Goal: Entertainment & Leisure: Browse casually

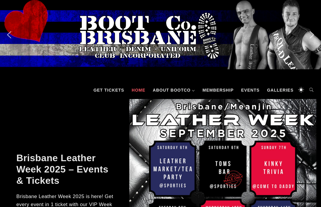
click at [280, 92] on link "Galleries" at bounding box center [280, 90] width 32 height 18
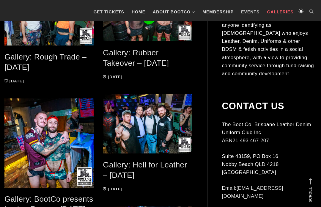
scroll to position [159, 0]
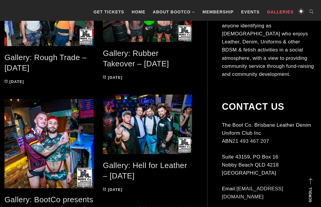
click at [51, 40] on span at bounding box center [49, 14] width 90 height 64
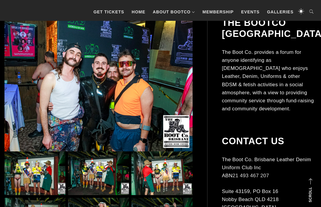
scroll to position [130, 0]
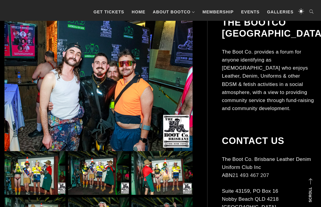
click at [69, 57] on img at bounding box center [98, 84] width 188 height 134
click at [72, 63] on img at bounding box center [98, 84] width 188 height 134
click at [94, 86] on img at bounding box center [98, 84] width 188 height 134
click at [88, 83] on img at bounding box center [98, 84] width 188 height 134
click at [92, 72] on img at bounding box center [98, 84] width 188 height 134
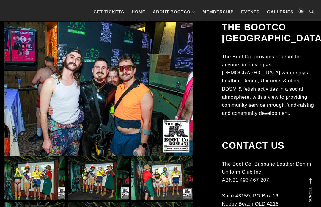
scroll to position [124, 0]
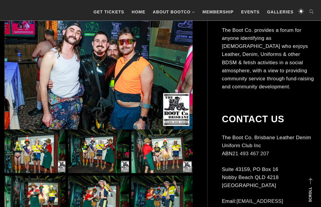
scroll to position [156, 0]
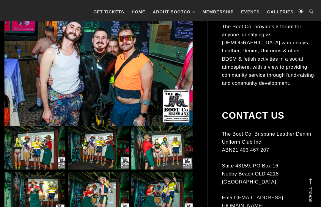
click at [31, 145] on img at bounding box center [34, 148] width 61 height 44
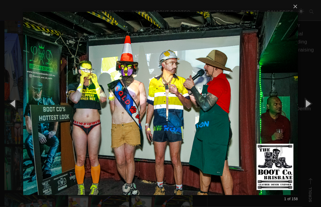
scroll to position [181, 0]
click at [314, 110] on button "button" at bounding box center [307, 103] width 27 height 33
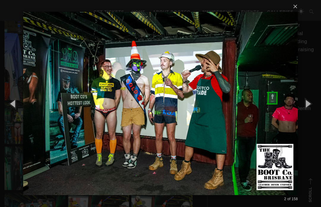
click at [306, 119] on button "button" at bounding box center [307, 103] width 27 height 33
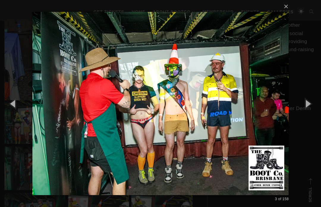
click at [307, 118] on button "button" at bounding box center [307, 103] width 27 height 33
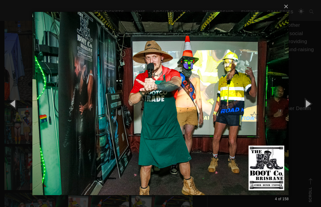
click at [305, 117] on button "button" at bounding box center [307, 103] width 27 height 33
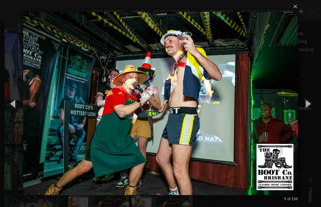
click at [308, 115] on button "button" at bounding box center [307, 103] width 27 height 33
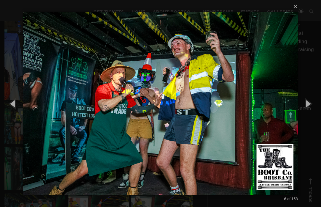
click at [307, 115] on button "button" at bounding box center [307, 103] width 27 height 33
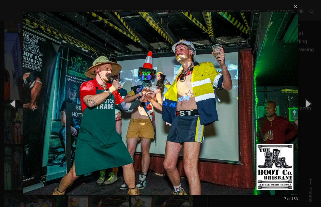
click at [310, 116] on button "button" at bounding box center [307, 103] width 27 height 33
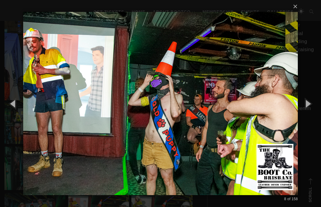
click at [309, 115] on button "button" at bounding box center [307, 103] width 27 height 33
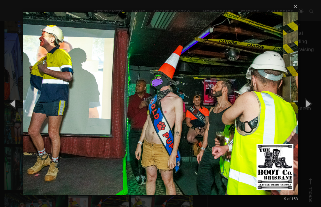
click at [310, 118] on button "button" at bounding box center [307, 103] width 27 height 33
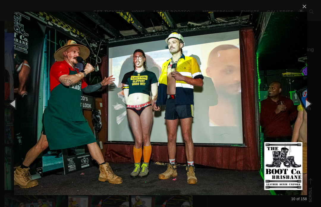
click at [311, 116] on button "button" at bounding box center [307, 103] width 27 height 33
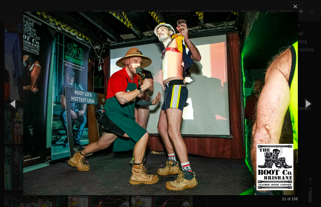
click at [315, 118] on button "button" at bounding box center [307, 103] width 27 height 33
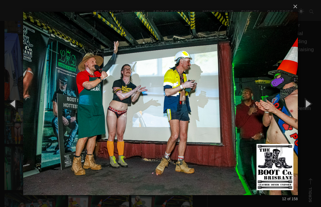
click at [308, 114] on button "button" at bounding box center [307, 103] width 27 height 33
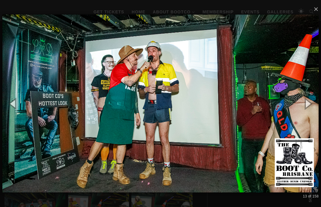
click at [311, 117] on button "button" at bounding box center [307, 103] width 27 height 33
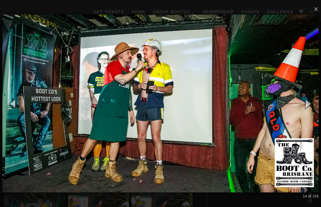
click at [309, 116] on button "button" at bounding box center [307, 103] width 27 height 33
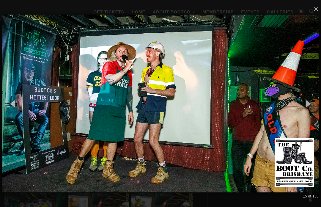
click at [312, 117] on button "button" at bounding box center [307, 103] width 27 height 33
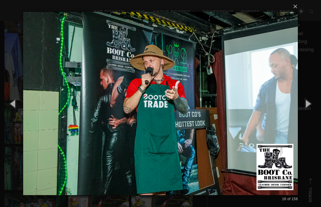
click at [310, 113] on button "button" at bounding box center [307, 103] width 27 height 33
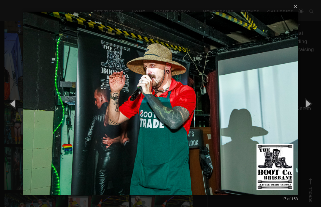
click at [310, 113] on button "button" at bounding box center [307, 103] width 27 height 33
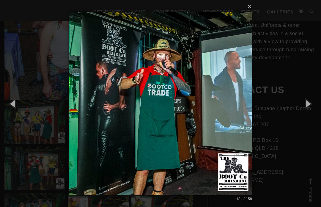
click at [310, 113] on button "button" at bounding box center [307, 103] width 27 height 33
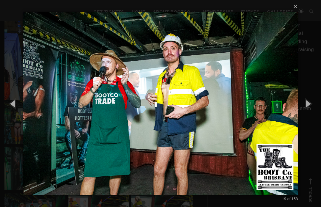
click at [310, 116] on button "button" at bounding box center [307, 103] width 27 height 33
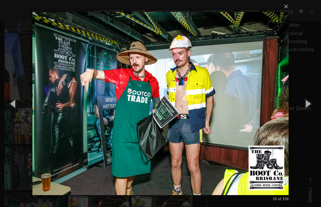
click at [310, 117] on button "button" at bounding box center [307, 103] width 27 height 33
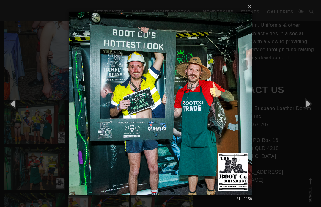
click at [311, 114] on button "button" at bounding box center [307, 103] width 27 height 33
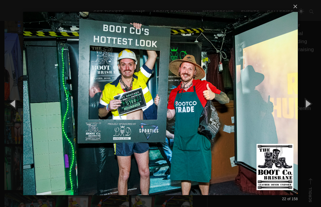
click at [310, 115] on button "button" at bounding box center [307, 103] width 27 height 33
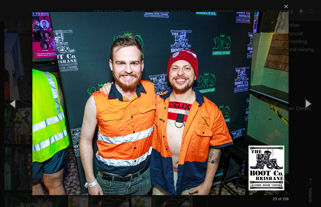
click at [311, 112] on button "button" at bounding box center [307, 103] width 27 height 33
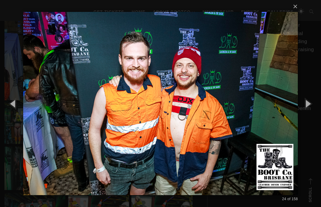
click at [313, 112] on button "button" at bounding box center [307, 103] width 27 height 33
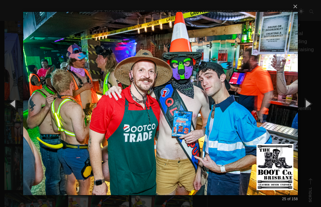
click at [313, 112] on button "button" at bounding box center [307, 103] width 27 height 33
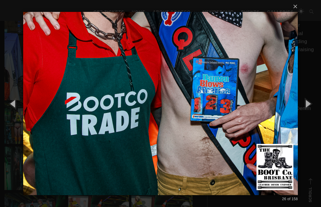
click at [310, 114] on button "button" at bounding box center [307, 103] width 27 height 33
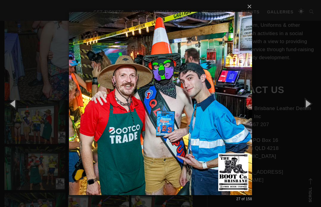
click at [308, 114] on button "button" at bounding box center [307, 103] width 27 height 33
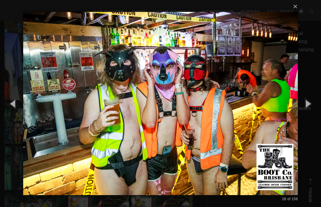
click at [310, 115] on button "button" at bounding box center [307, 103] width 27 height 33
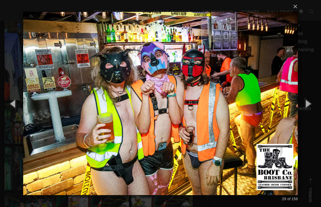
click at [309, 115] on button "button" at bounding box center [307, 103] width 27 height 33
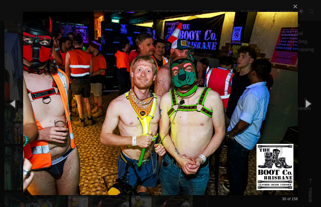
click at [312, 113] on button "button" at bounding box center [307, 103] width 27 height 33
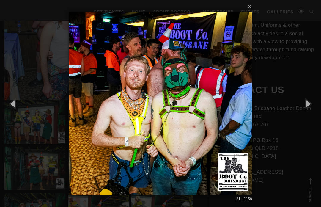
click at [312, 114] on button "button" at bounding box center [307, 103] width 27 height 33
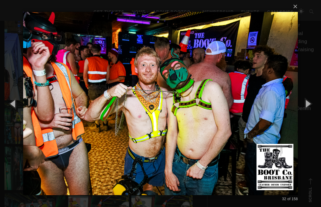
click at [312, 114] on button "button" at bounding box center [307, 103] width 27 height 33
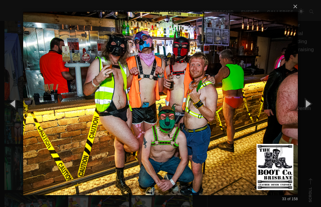
click at [311, 113] on button "button" at bounding box center [307, 103] width 27 height 33
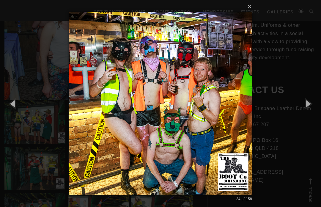
click at [312, 113] on button "button" at bounding box center [307, 103] width 27 height 33
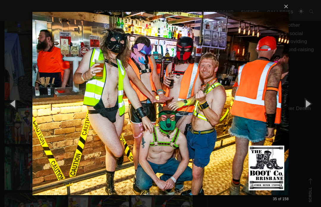
click at [309, 110] on button "button" at bounding box center [307, 103] width 27 height 33
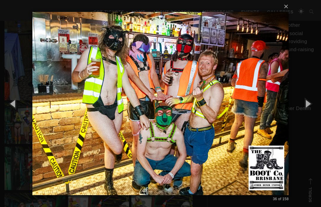
click at [307, 108] on button "button" at bounding box center [307, 103] width 27 height 33
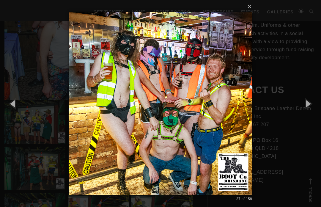
click at [309, 107] on button "button" at bounding box center [307, 103] width 27 height 33
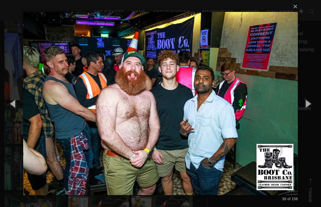
click at [310, 113] on button "button" at bounding box center [307, 103] width 27 height 33
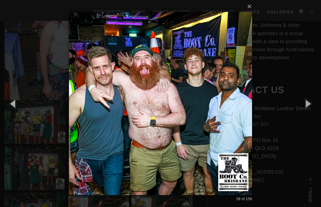
click at [311, 113] on button "button" at bounding box center [307, 103] width 27 height 33
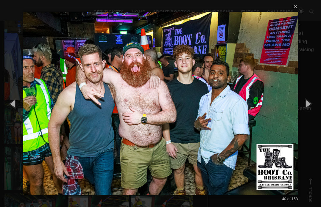
click at [312, 113] on button "button" at bounding box center [307, 103] width 27 height 33
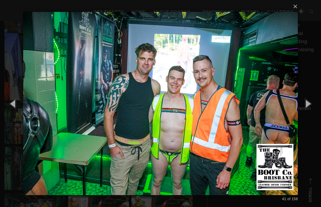
click at [314, 110] on button "button" at bounding box center [307, 103] width 27 height 33
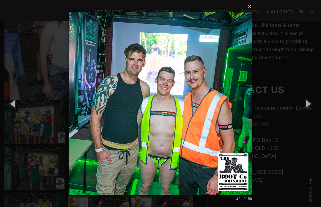
click at [311, 109] on button "button" at bounding box center [307, 103] width 27 height 33
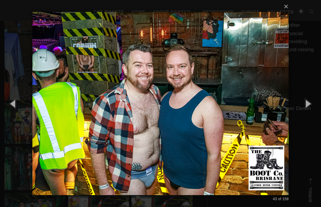
click at [309, 109] on button "button" at bounding box center [307, 103] width 27 height 33
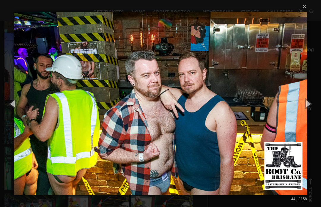
click at [311, 110] on button "button" at bounding box center [307, 103] width 27 height 33
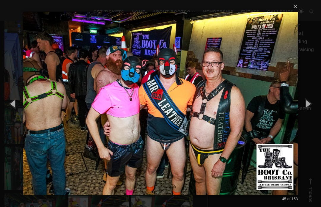
click at [312, 114] on button "button" at bounding box center [307, 103] width 27 height 33
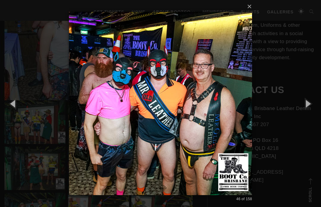
click at [310, 112] on button "button" at bounding box center [307, 103] width 27 height 33
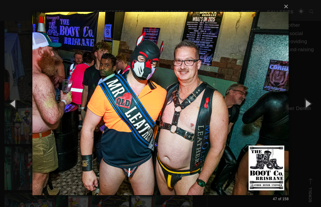
click at [311, 114] on button "button" at bounding box center [307, 103] width 27 height 33
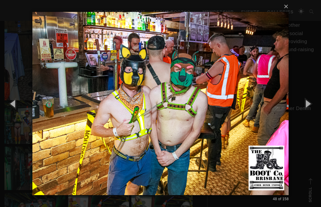
click at [312, 111] on button "button" at bounding box center [307, 103] width 27 height 33
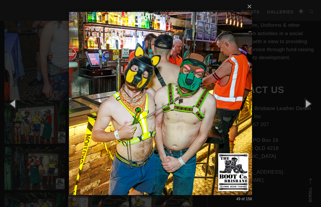
click at [313, 112] on button "button" at bounding box center [307, 103] width 27 height 33
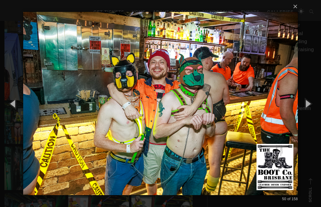
click at [313, 111] on button "button" at bounding box center [307, 103] width 27 height 33
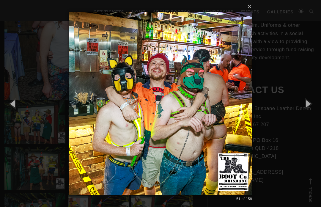
click at [313, 111] on button "button" at bounding box center [307, 103] width 27 height 33
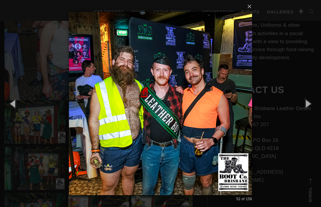
click at [311, 112] on button "button" at bounding box center [307, 103] width 27 height 33
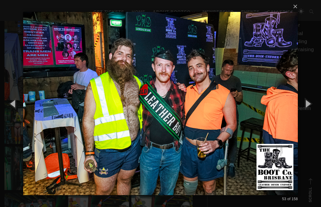
click at [312, 112] on button "button" at bounding box center [307, 103] width 27 height 33
